Goal: Task Accomplishment & Management: Use online tool/utility

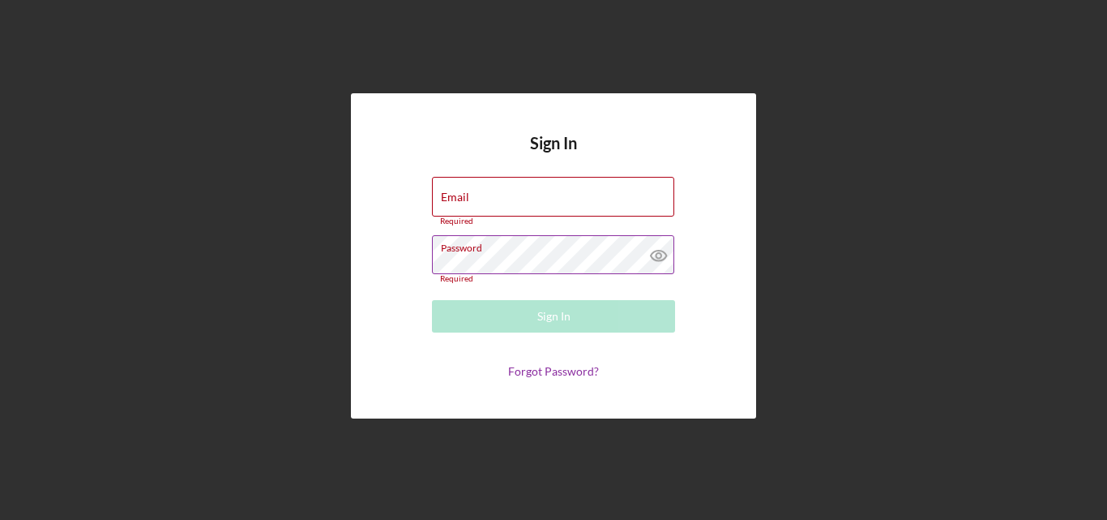
type input "[EMAIL_ADDRESS][DOMAIN_NAME]"
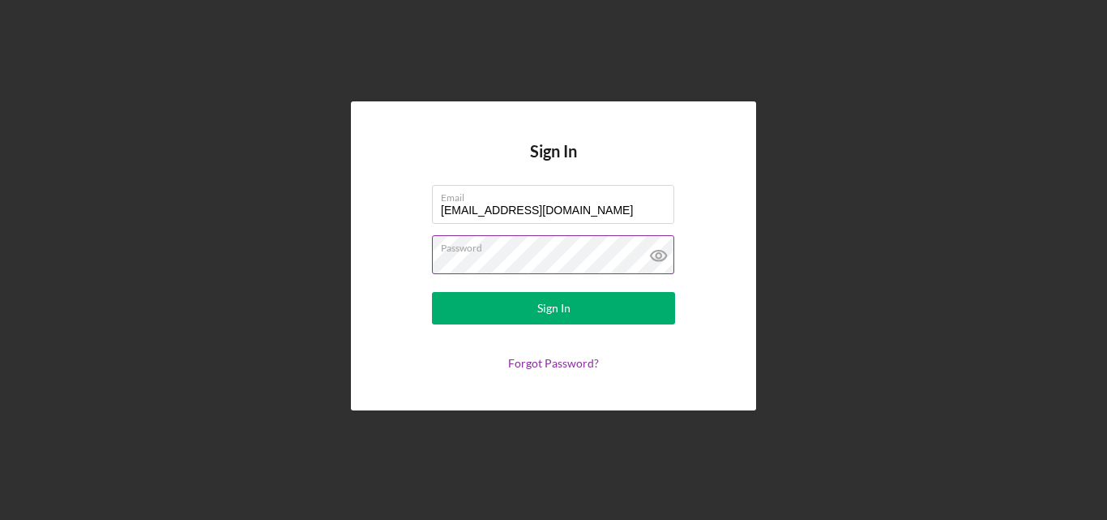
click at [659, 253] on icon at bounding box center [658, 255] width 5 height 5
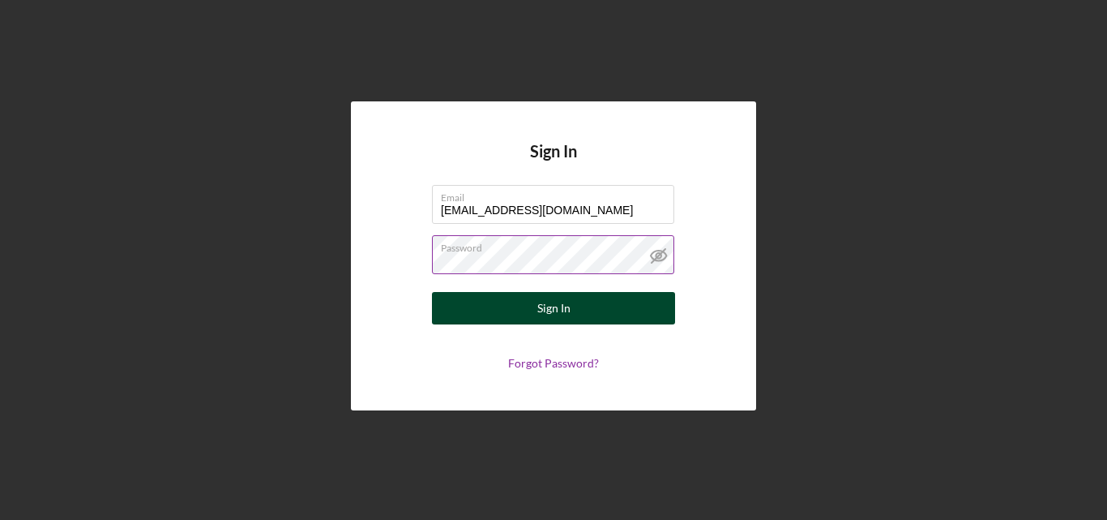
click at [567, 306] on div "Sign In" at bounding box center [553, 308] width 33 height 32
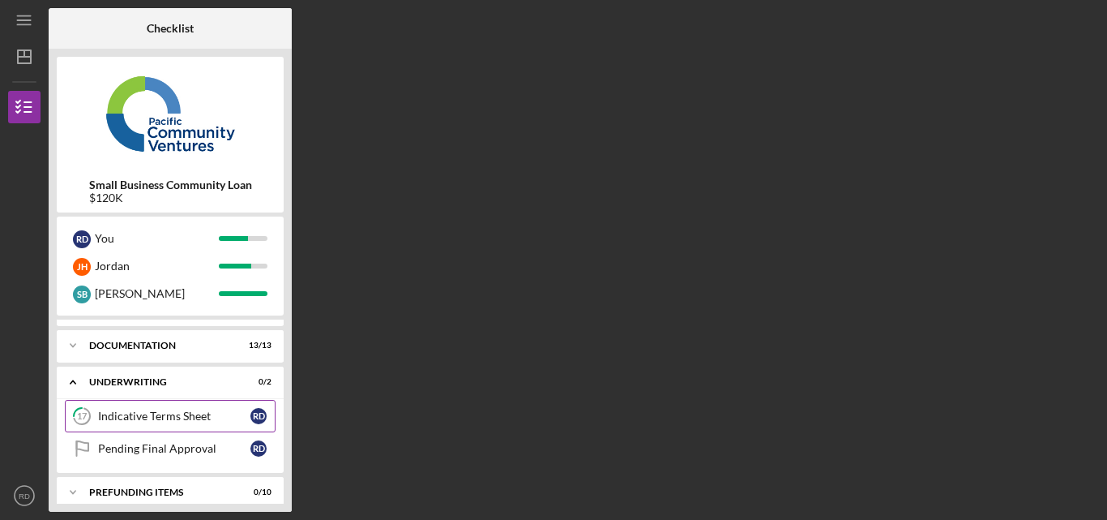
scroll to position [40, 0]
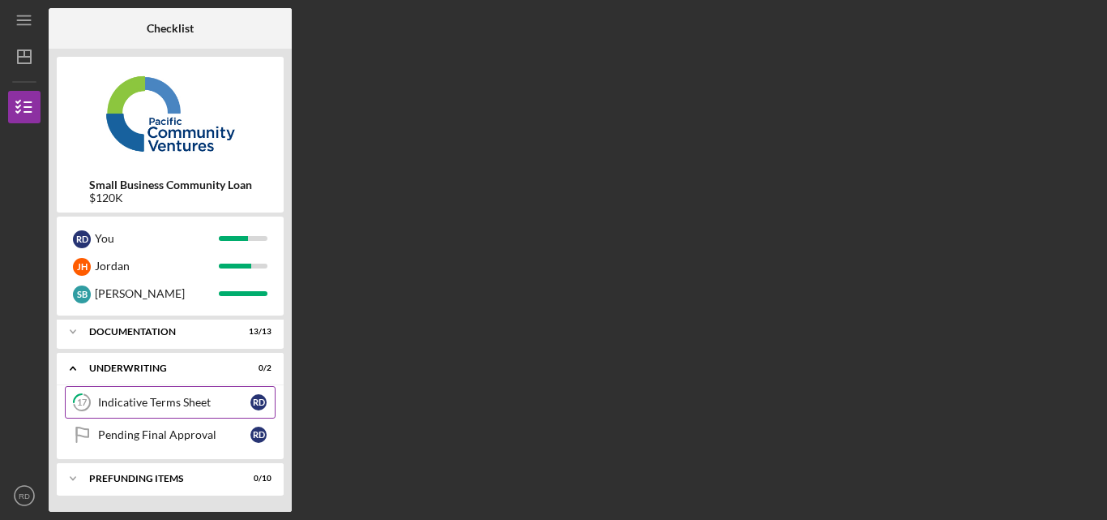
click at [209, 405] on div "Indicative Terms Sheet" at bounding box center [174, 402] width 152 height 13
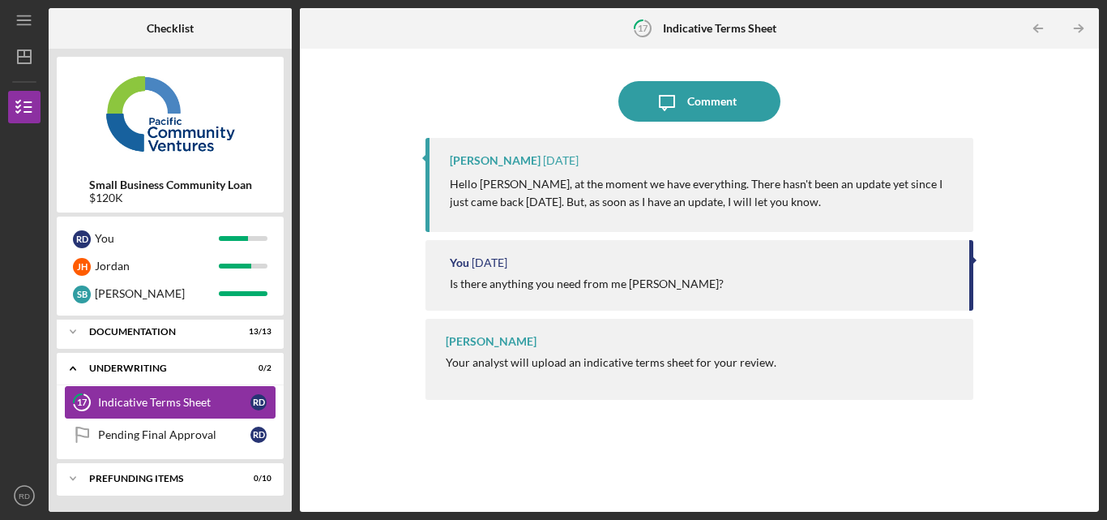
click at [173, 393] on link "17 Indicative Terms Sheet R D" at bounding box center [170, 402] width 211 height 32
click at [196, 368] on div "Underwriting" at bounding box center [176, 368] width 174 height 10
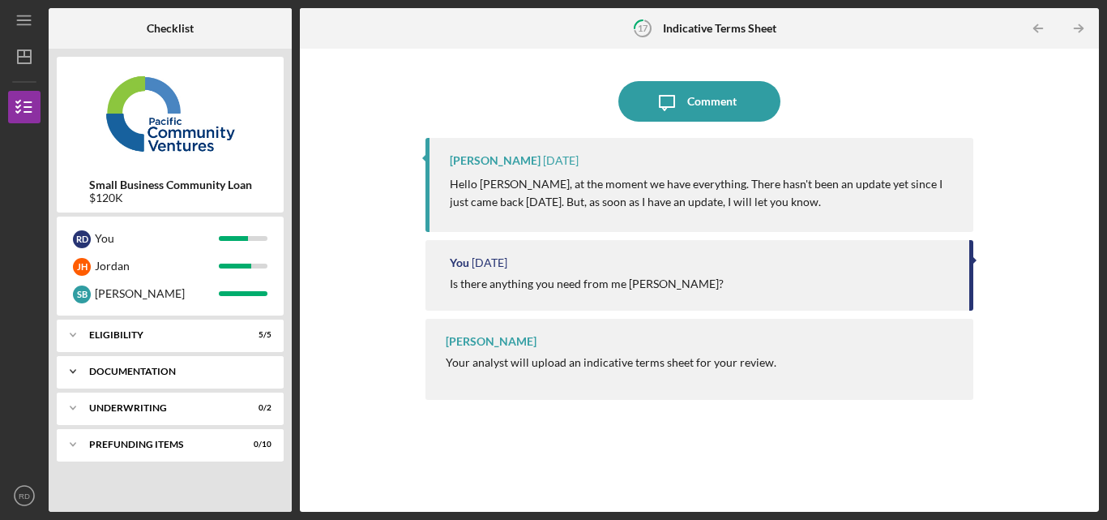
click at [144, 370] on div "Documentation" at bounding box center [176, 371] width 174 height 10
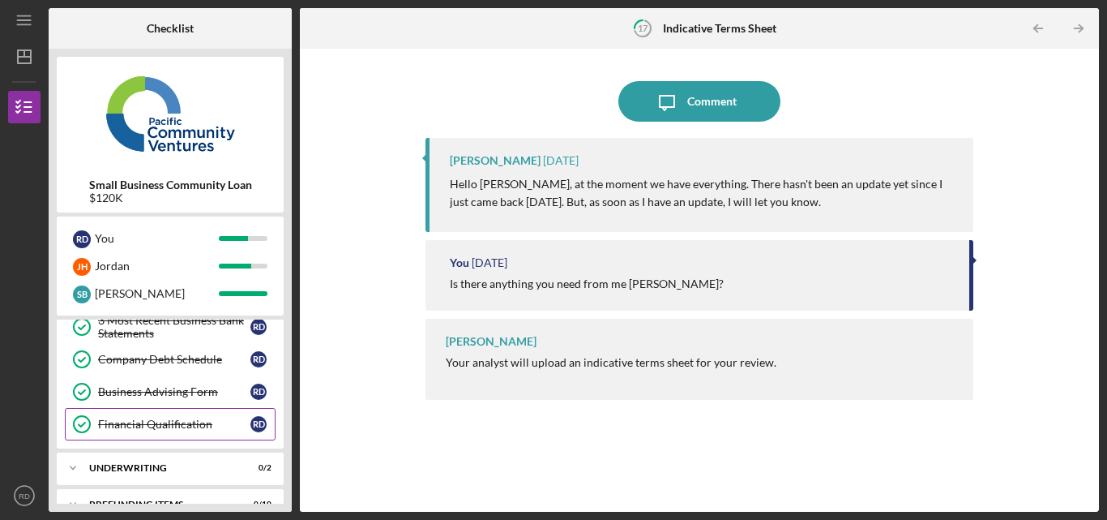
scroll to position [396, 0]
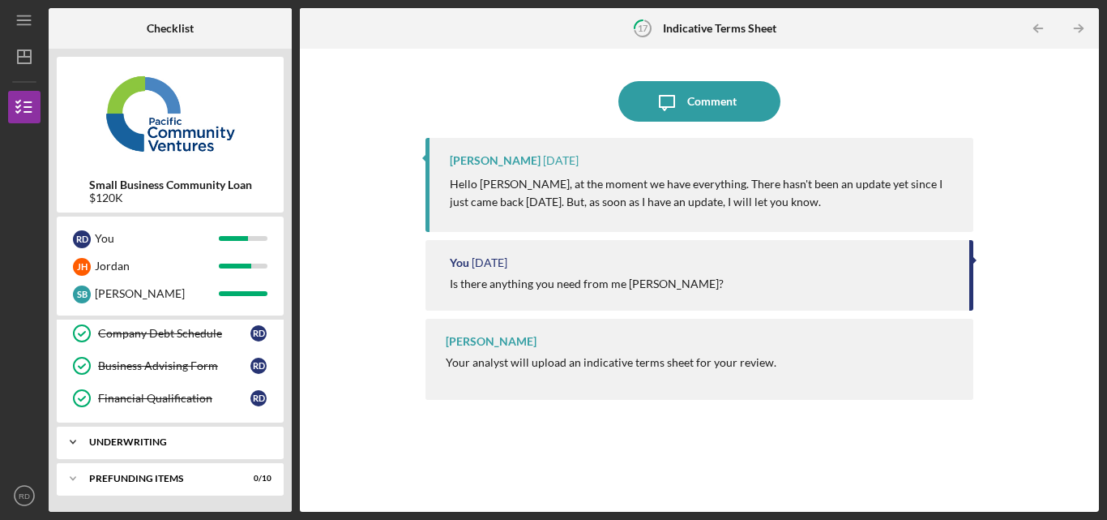
click at [178, 426] on div "Icon/Expander Underwriting 0 / 2" at bounding box center [170, 442] width 227 height 32
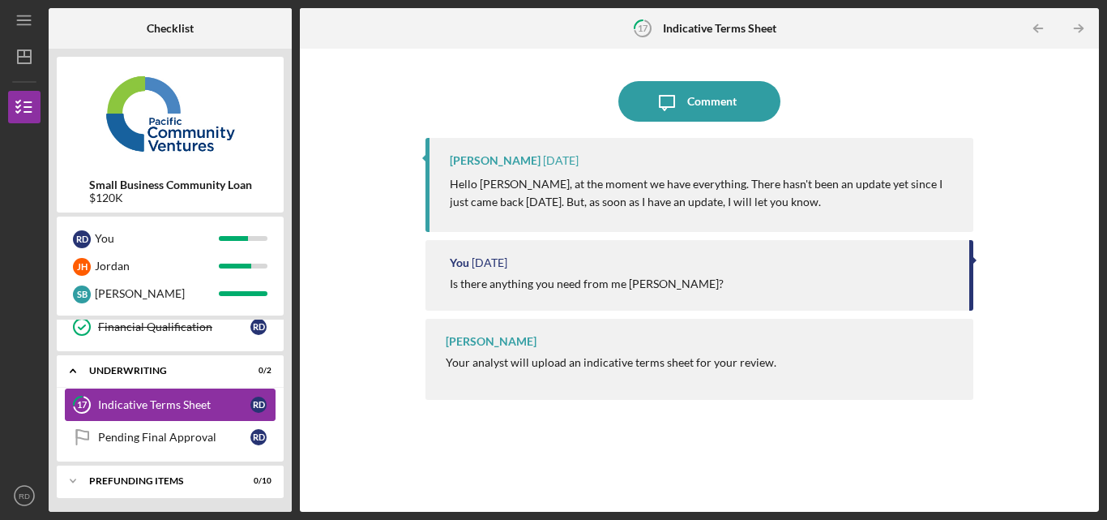
scroll to position [470, 0]
